Goal: Information Seeking & Learning: Learn about a topic

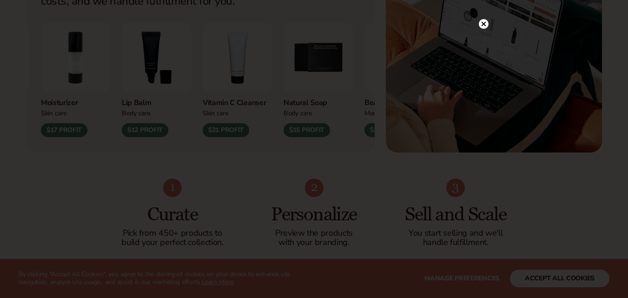
scroll to position [449, 0]
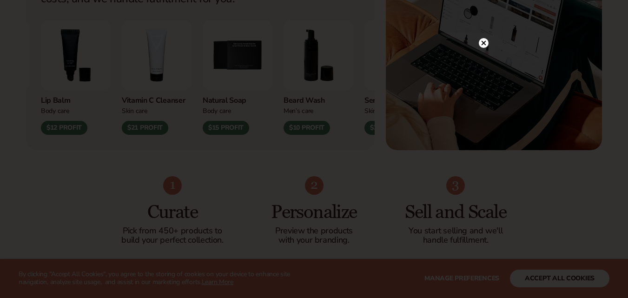
click at [484, 20] on div at bounding box center [314, 149] width 628 height 298
click at [482, 39] on circle at bounding box center [484, 43] width 10 height 10
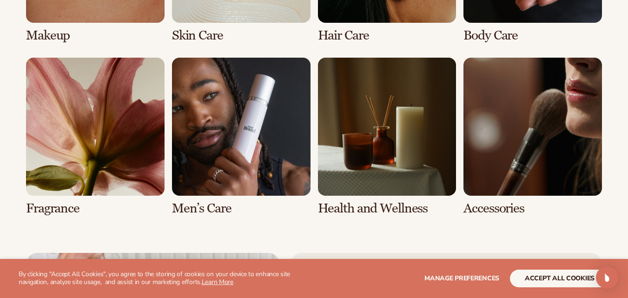
scroll to position [1893, 0]
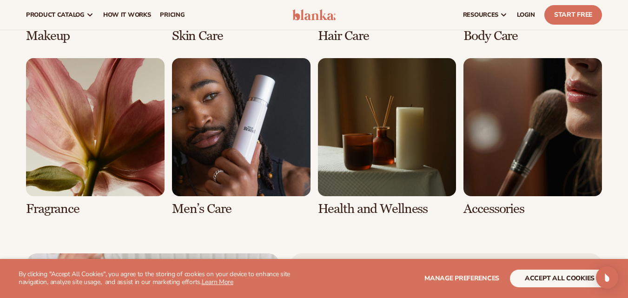
click at [201, 145] on link "6 / 8" at bounding box center [241, 137] width 138 height 158
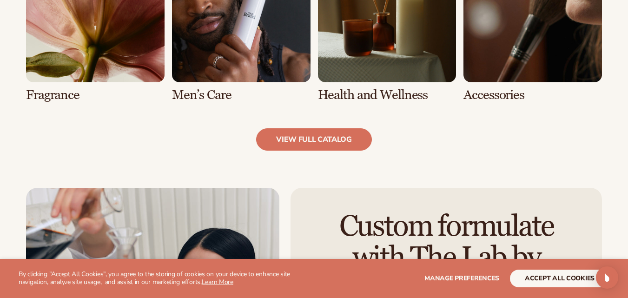
scroll to position [922, 0]
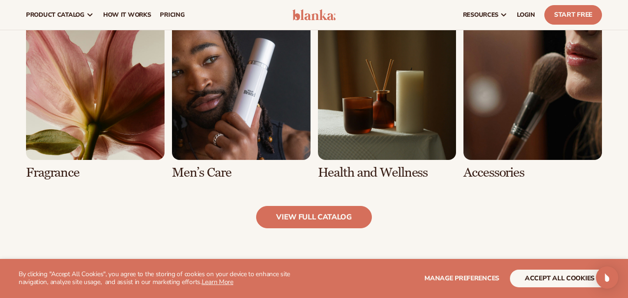
click at [381, 116] on link "7 / 8" at bounding box center [387, 100] width 138 height 158
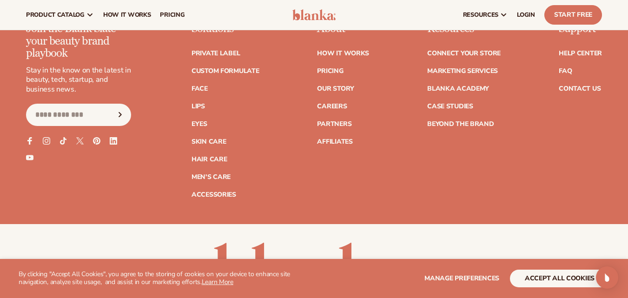
scroll to position [1623, 0]
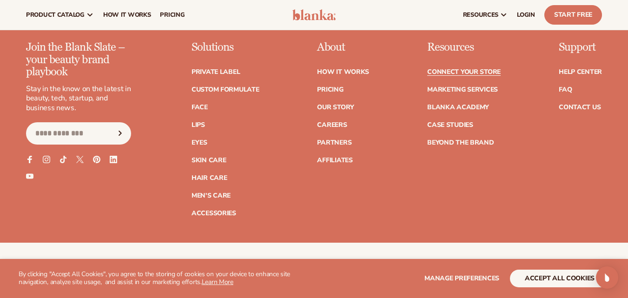
click at [463, 72] on link "Connect your store" at bounding box center [463, 72] width 73 height 7
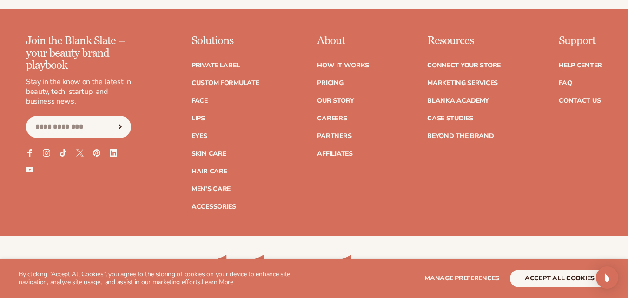
scroll to position [1228, 0]
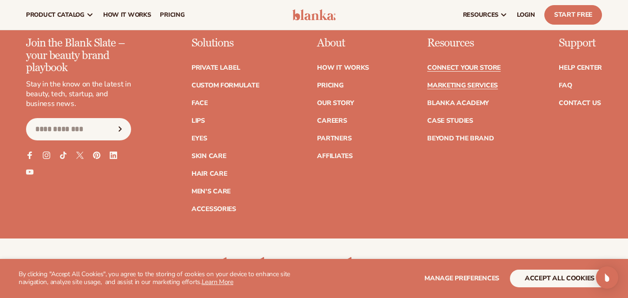
click at [474, 86] on link "Marketing services" at bounding box center [462, 85] width 71 height 7
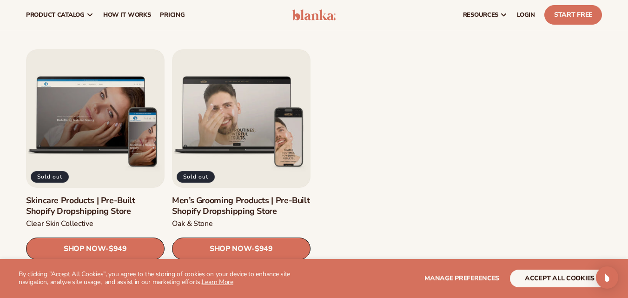
scroll to position [1187, 0]
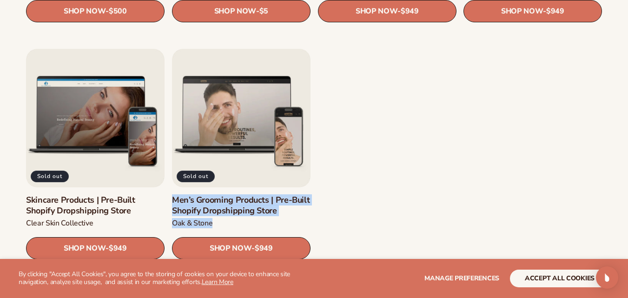
drag, startPoint x: 463, startPoint y: 230, endPoint x: 389, endPoint y: 178, distance: 90.4
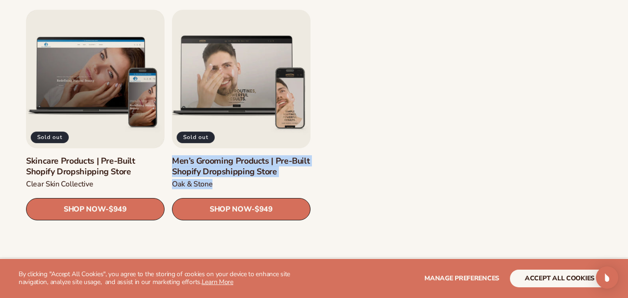
click at [200, 165] on link "Men’s Grooming Products | Pre-Built Shopify Dropshipping Store" at bounding box center [241, 166] width 138 height 22
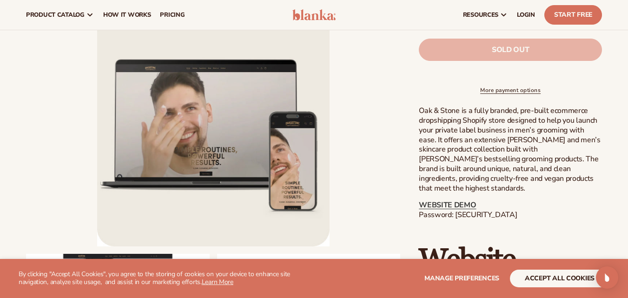
scroll to position [422, 0]
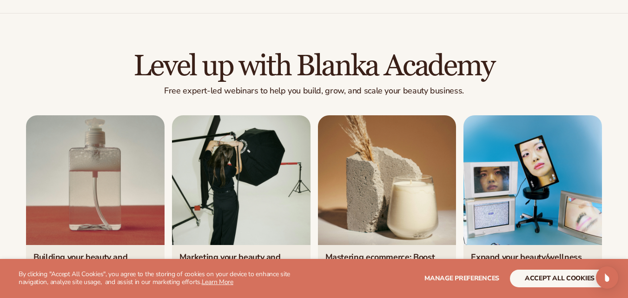
scroll to position [1553, 0]
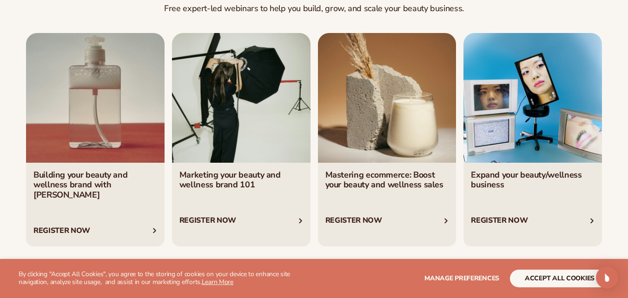
click at [528, 132] on link "4 / 4" at bounding box center [532, 139] width 138 height 213
